Goal: Transaction & Acquisition: Purchase product/service

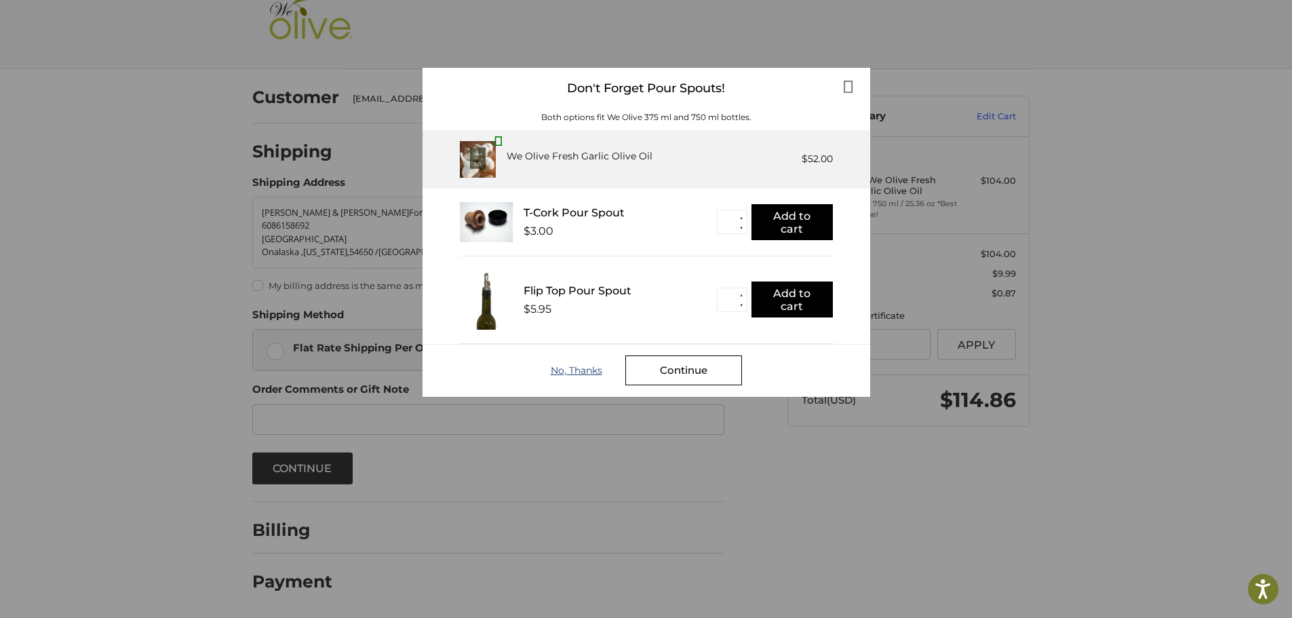
click at [567, 367] on div "No, Thanks" at bounding box center [588, 370] width 75 height 11
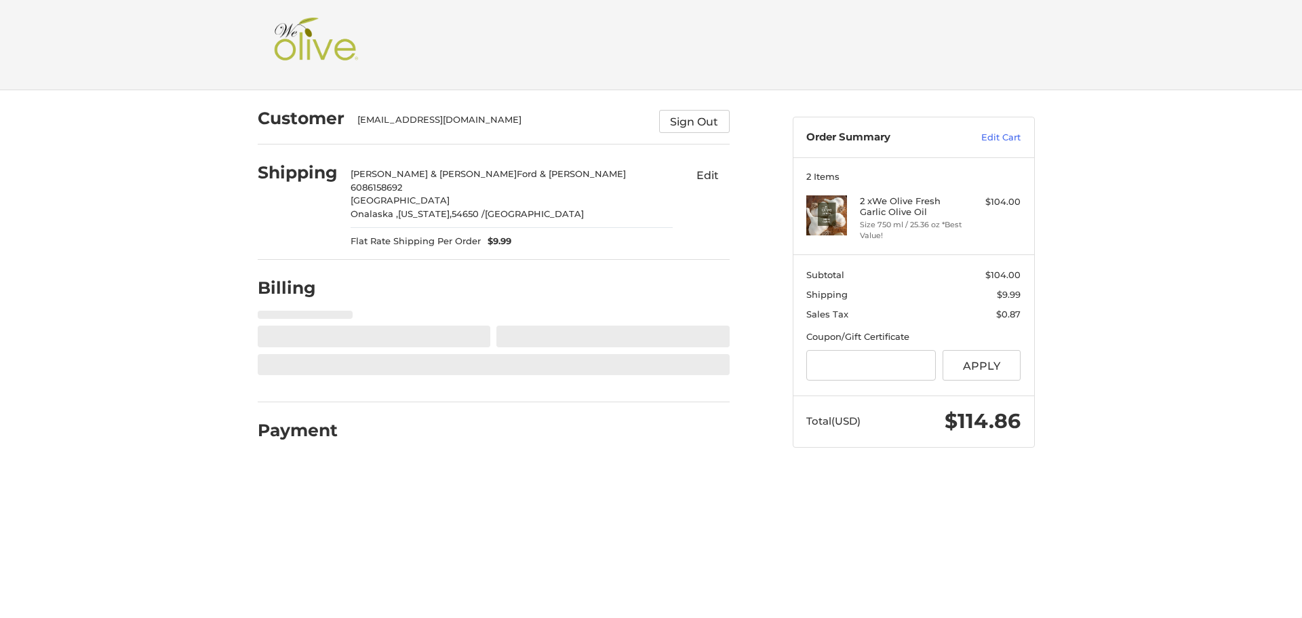
select select "**"
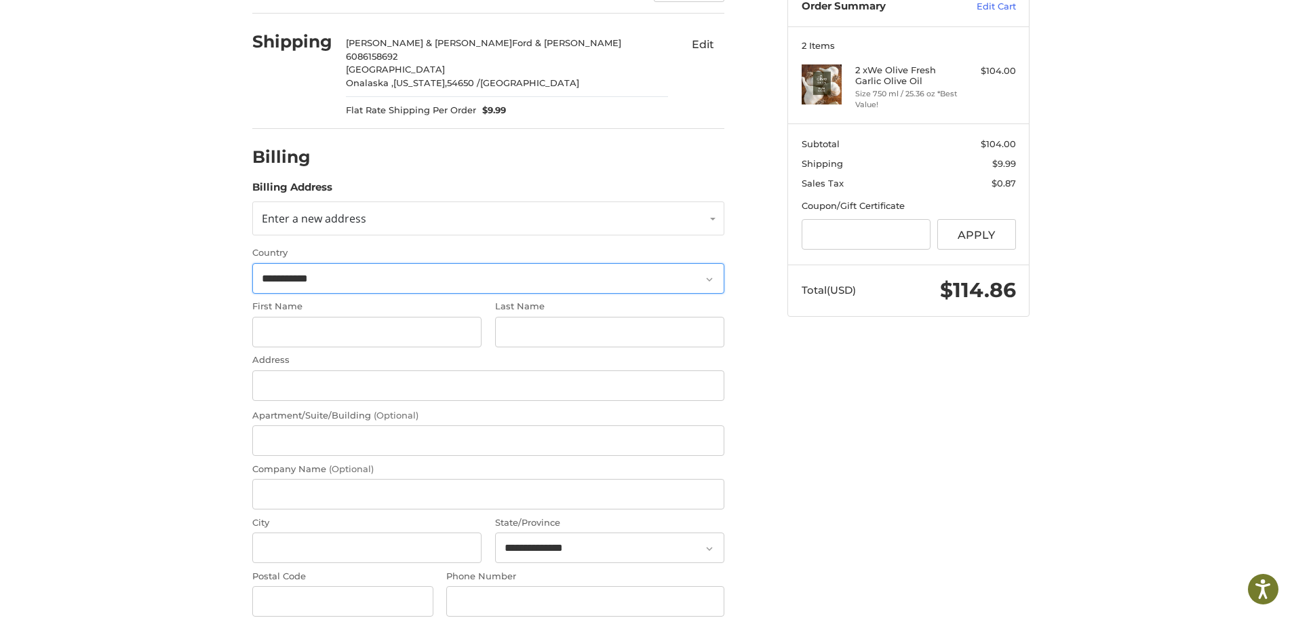
scroll to position [136, 0]
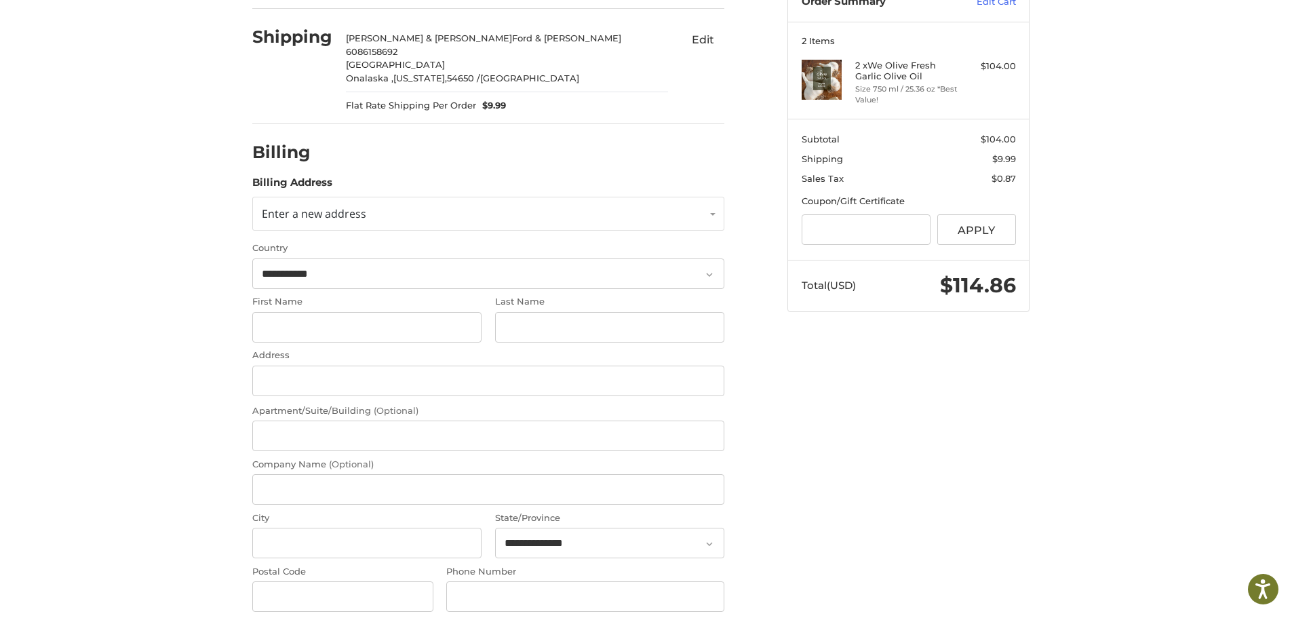
click at [698, 39] on button "Edit" at bounding box center [702, 39] width 43 height 22
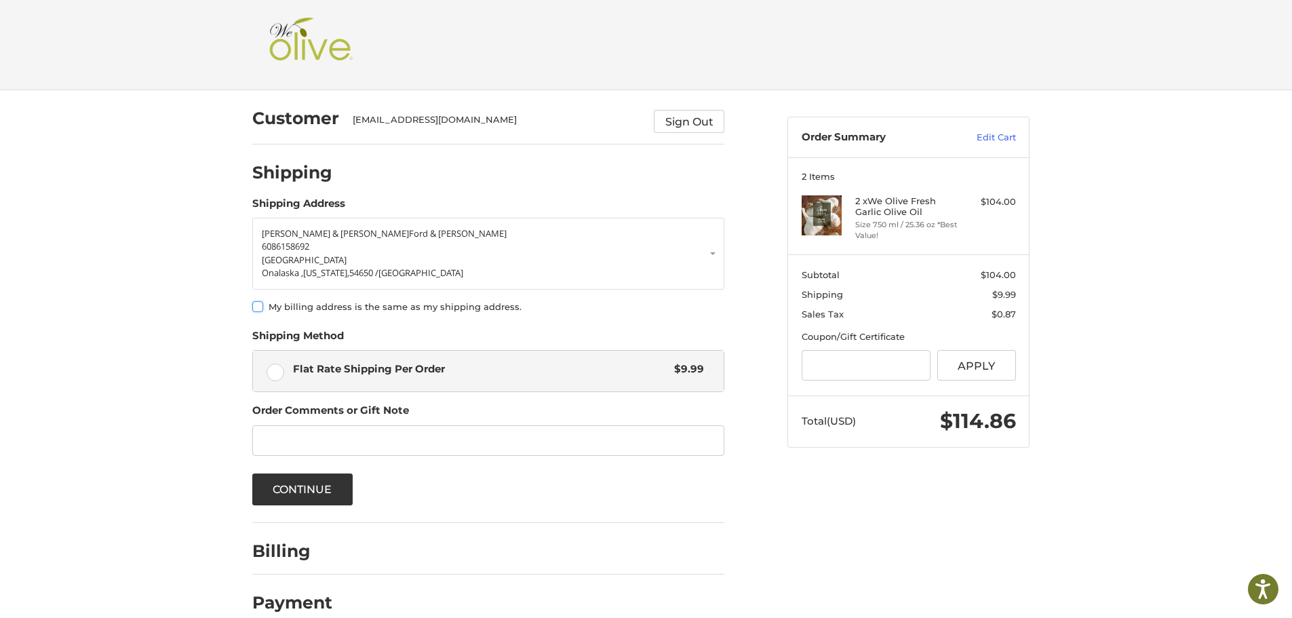
scroll to position [21, 0]
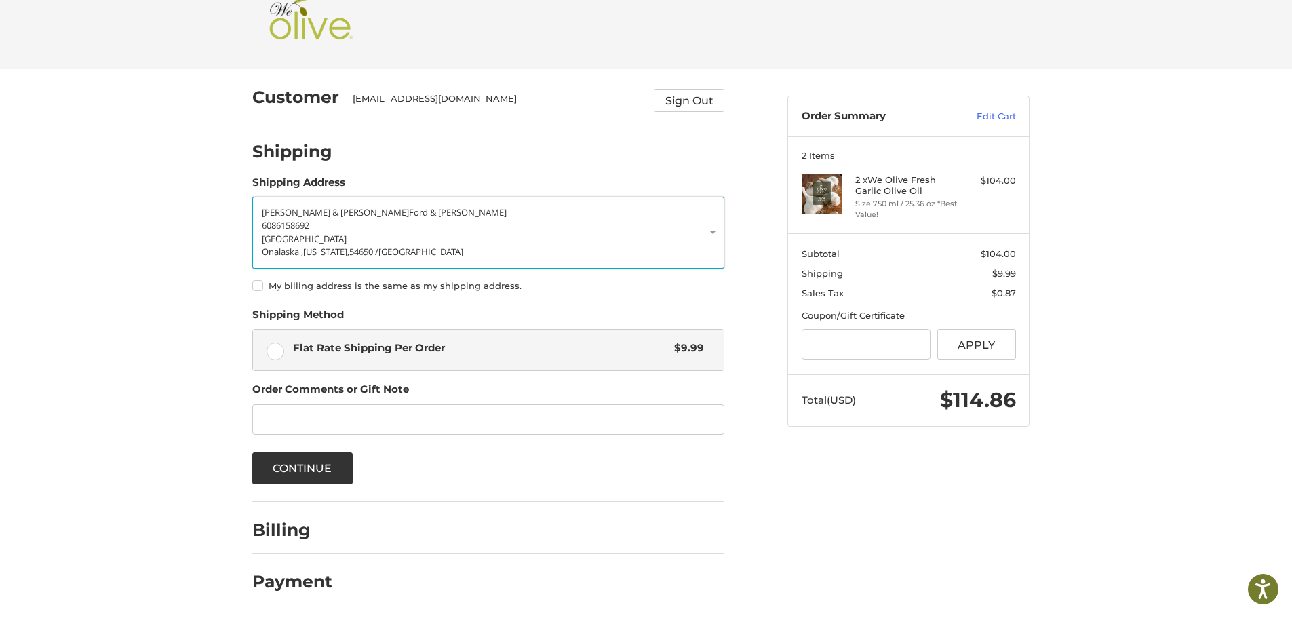
click at [709, 230] on p "6086158692" at bounding box center [488, 226] width 453 height 14
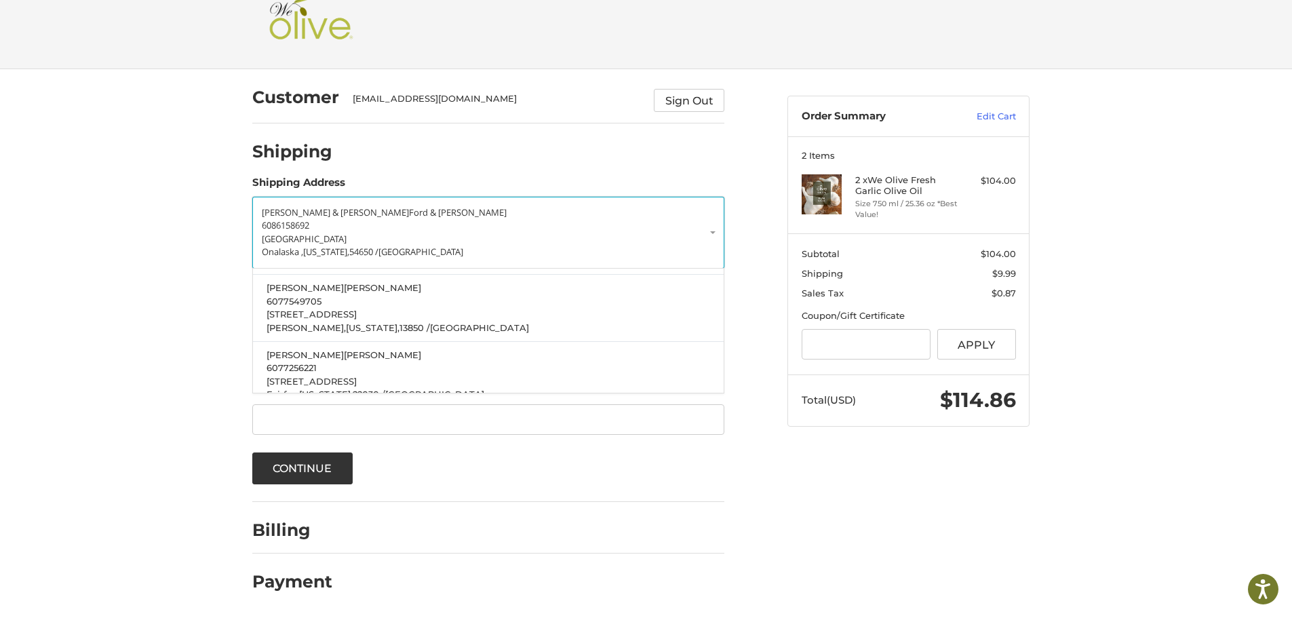
scroll to position [132, 0]
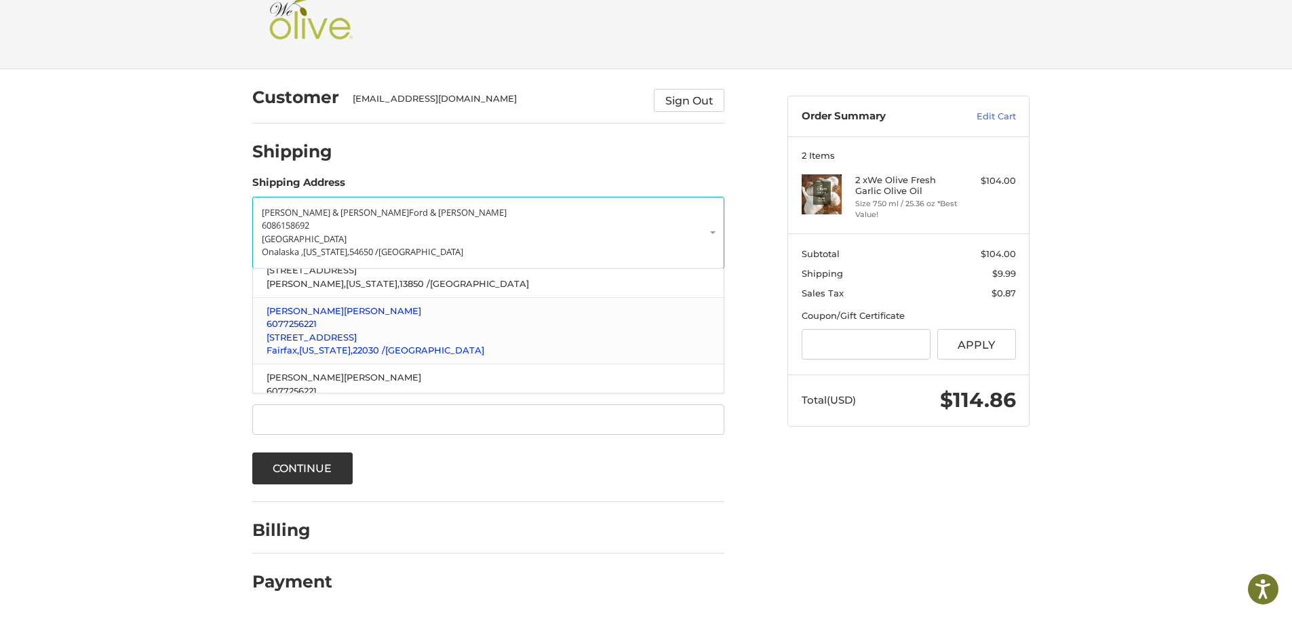
click at [371, 338] on p "5406 Harrow Court" at bounding box center [488, 338] width 444 height 14
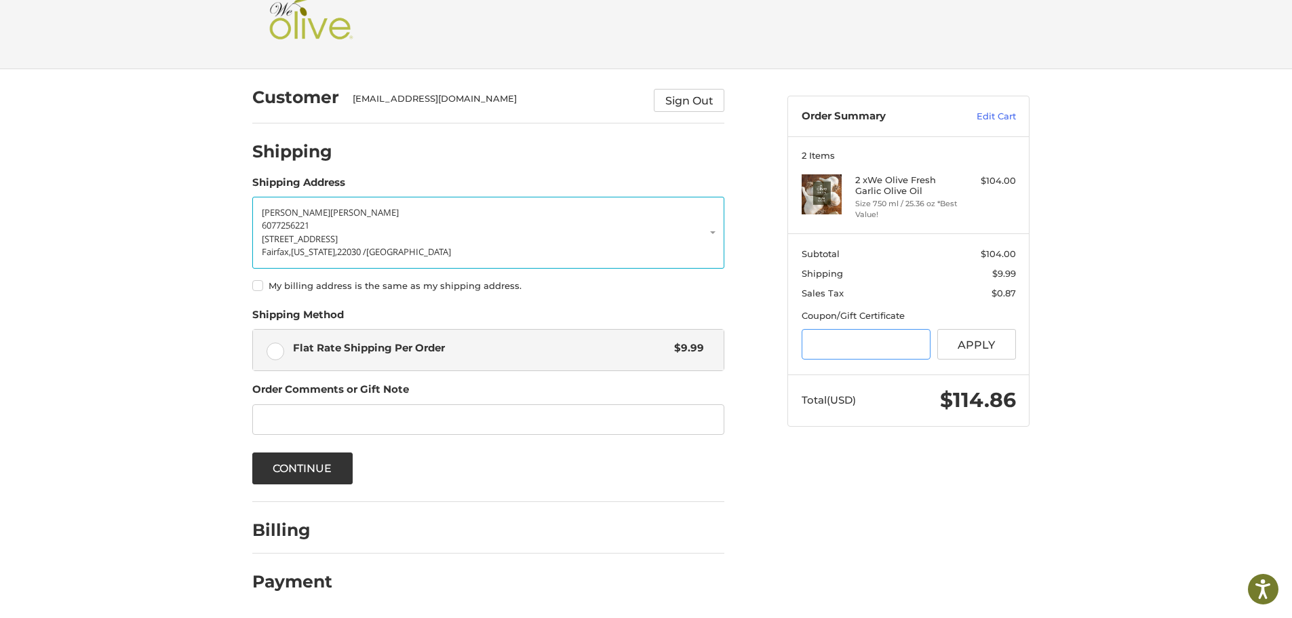
click at [810, 335] on input "Gift Certificate or Coupon Code" at bounding box center [865, 344] width 129 height 31
type input "**********"
click at [987, 340] on button "Apply" at bounding box center [976, 344] width 79 height 31
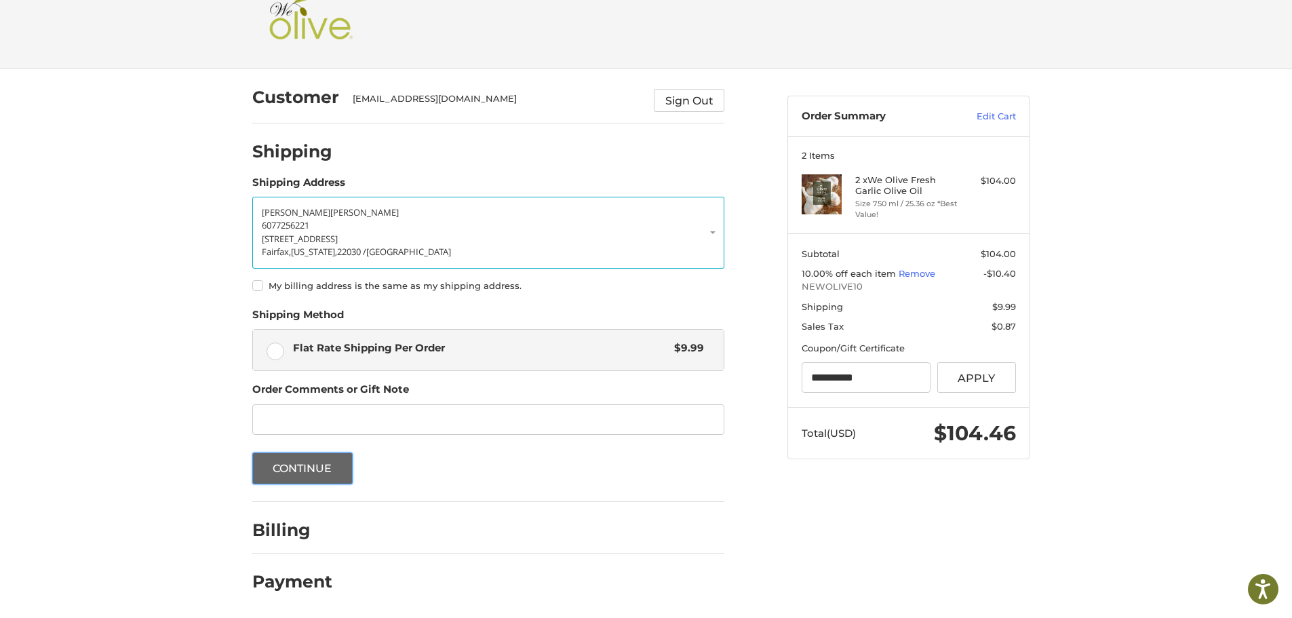
click at [298, 465] on button "Continue" at bounding box center [302, 468] width 100 height 32
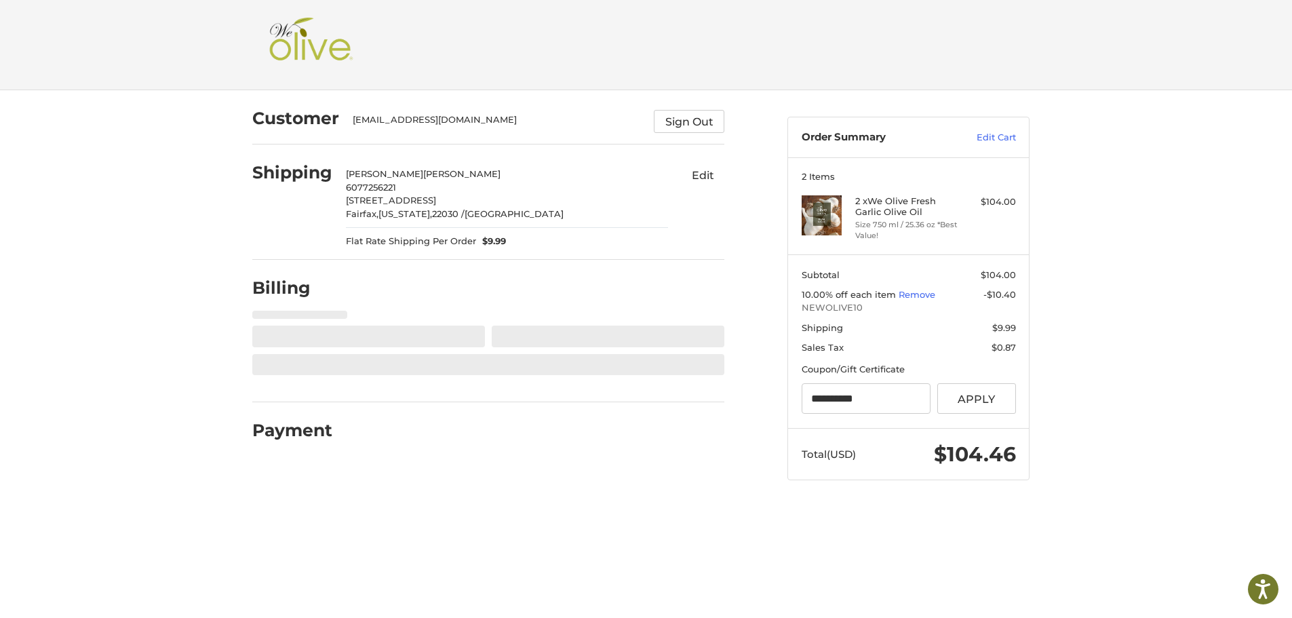
scroll to position [0, 0]
select select "**"
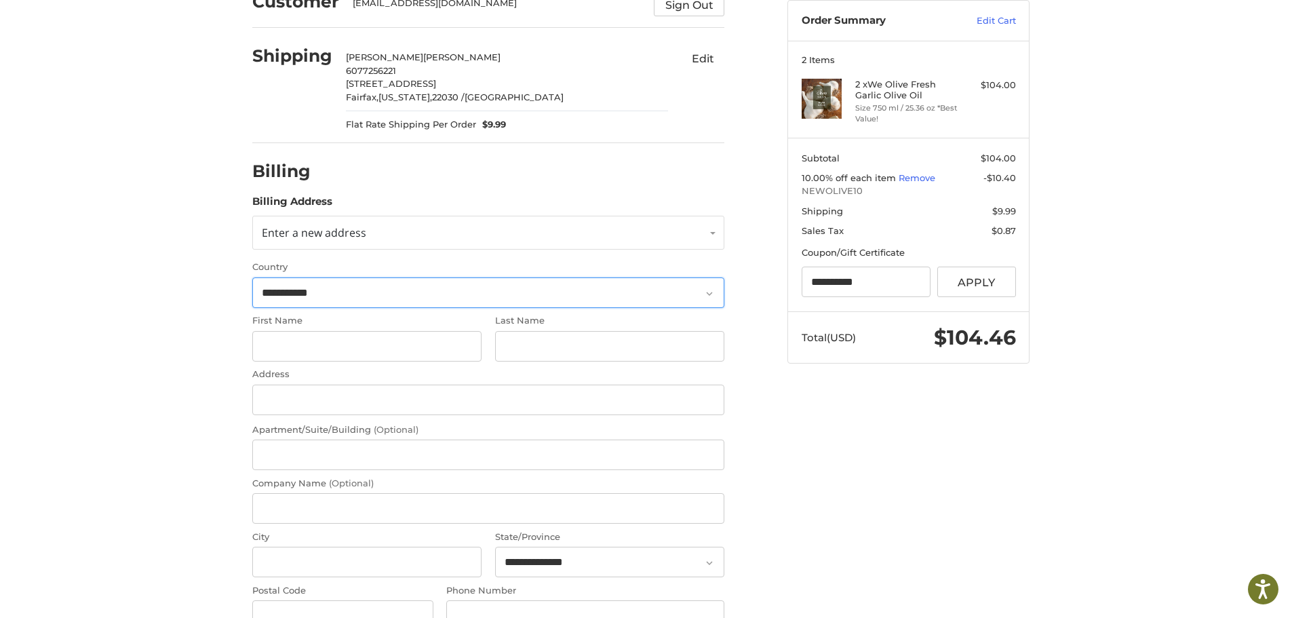
scroll to position [136, 0]
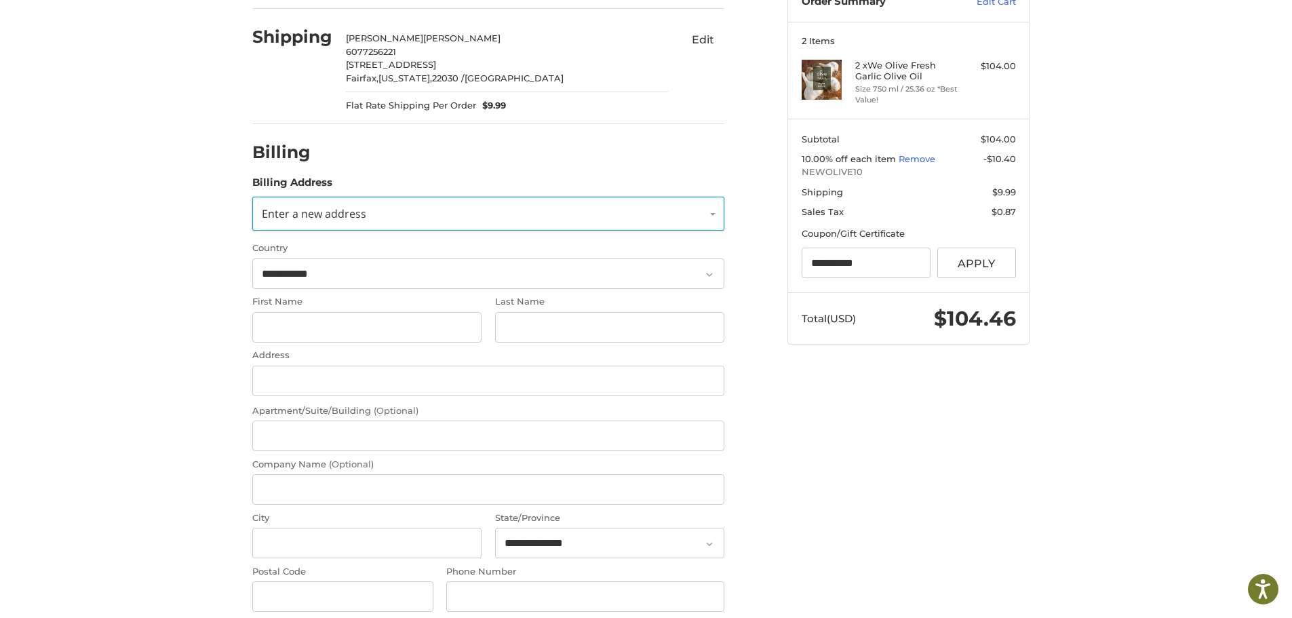
click at [717, 214] on link "Enter a new address" at bounding box center [488, 214] width 472 height 34
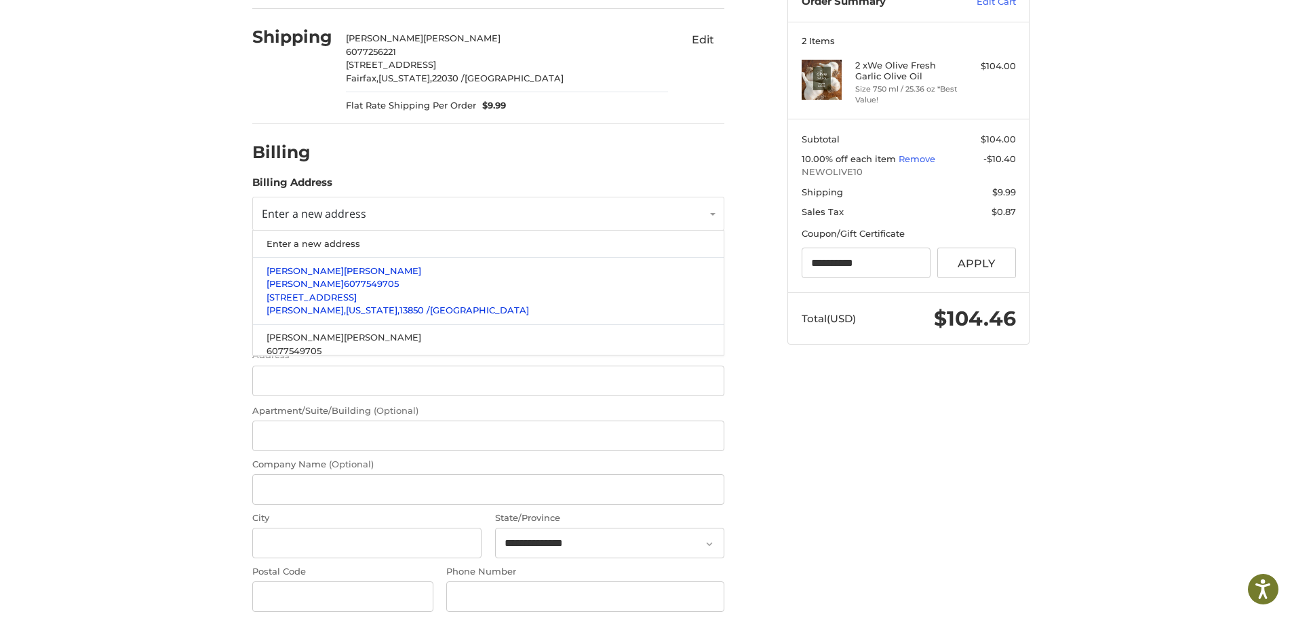
click at [369, 300] on p "400 Pickwick Drive" at bounding box center [488, 298] width 444 height 14
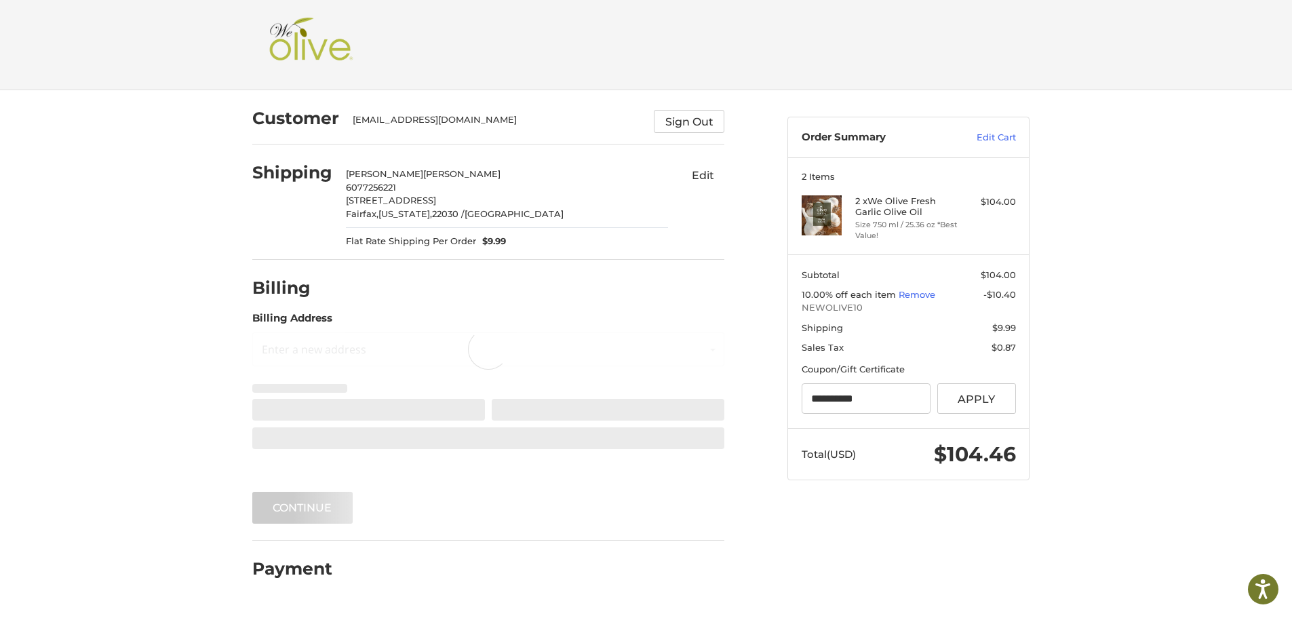
scroll to position [0, 0]
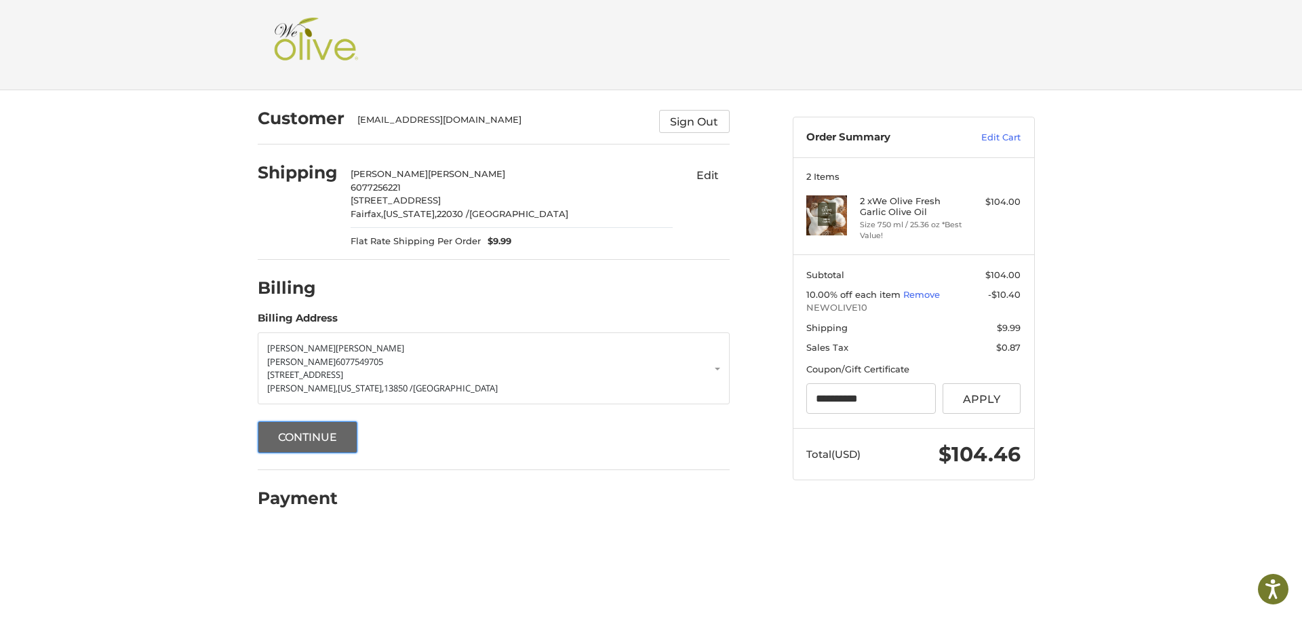
click at [332, 433] on button "Continue" at bounding box center [308, 437] width 100 height 32
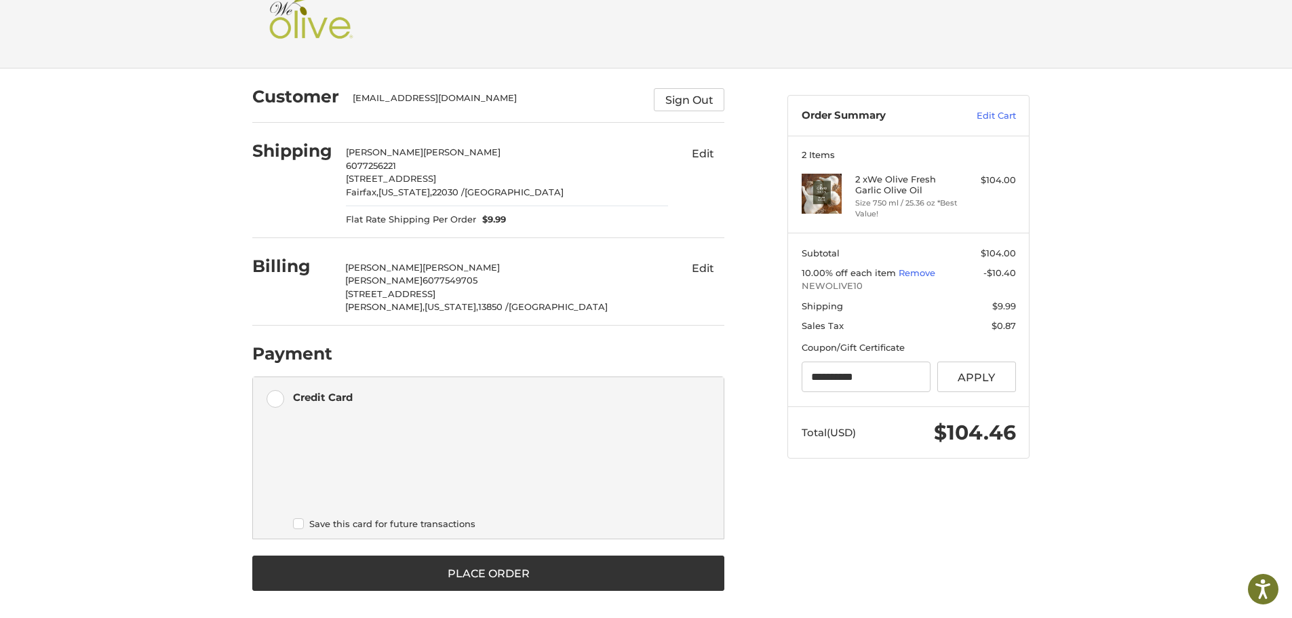
scroll to position [24, 0]
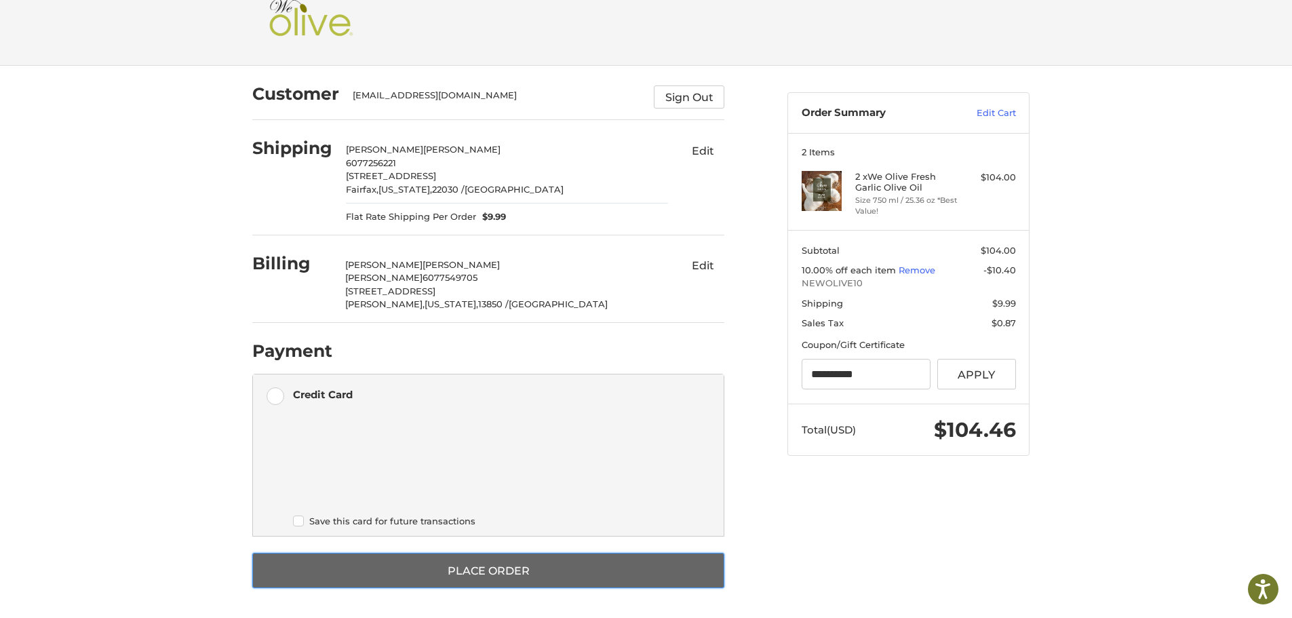
click at [520, 573] on button "Place Order" at bounding box center [488, 570] width 472 height 35
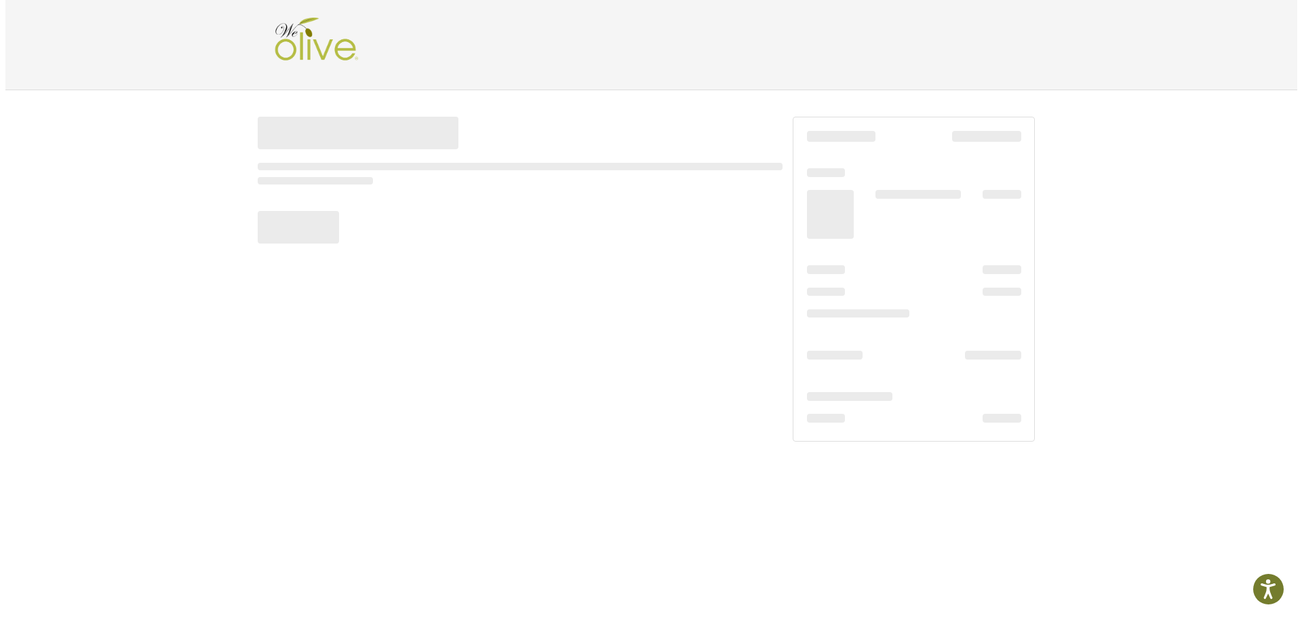
scroll to position [0, 0]
